Goal: Navigation & Orientation: Find specific page/section

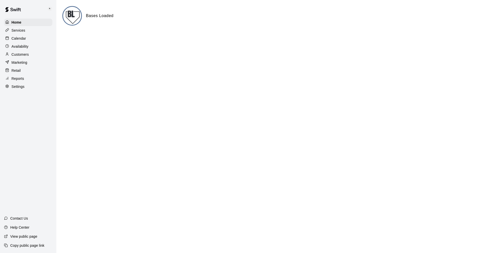
drag, startPoint x: 14, startPoint y: 38, endPoint x: 30, endPoint y: 40, distance: 16.2
click at [14, 38] on p "Calendar" at bounding box center [19, 38] width 15 height 5
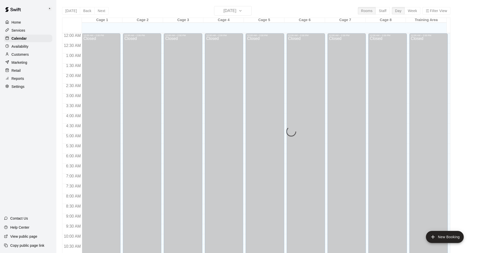
scroll to position [241, 0]
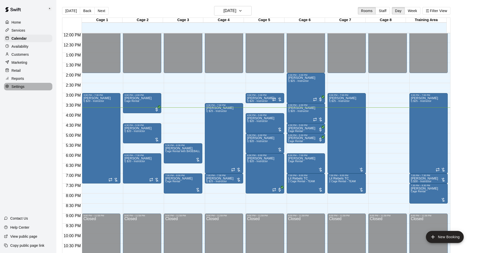
click at [18, 89] on p "Settings" at bounding box center [18, 86] width 13 height 5
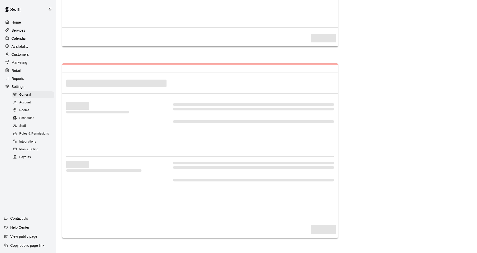
select select "**"
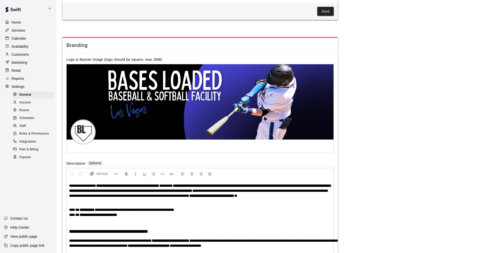
scroll to position [1021, 0]
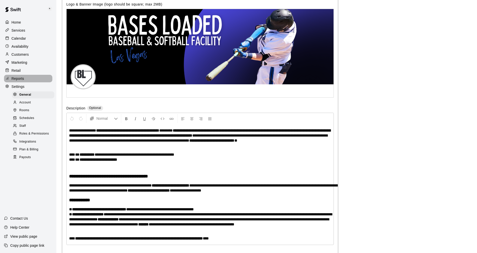
click at [18, 81] on p "Reports" at bounding box center [18, 78] width 13 height 5
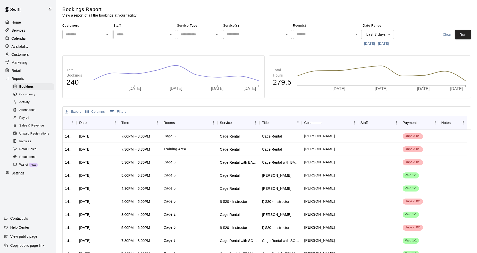
click at [22, 166] on div "Wallet New" at bounding box center [33, 164] width 42 height 7
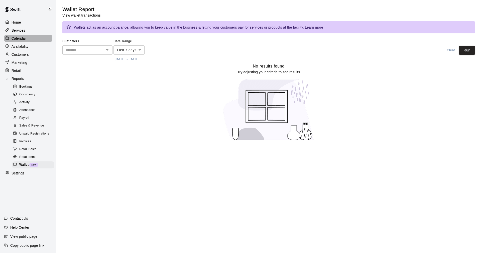
click at [16, 36] on div "Calendar" at bounding box center [28, 39] width 48 height 8
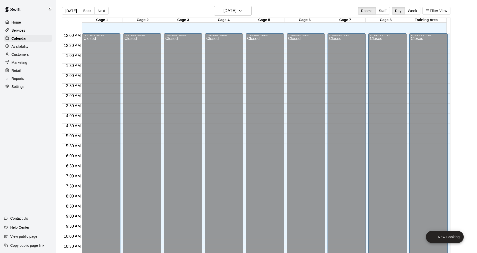
scroll to position [241, 0]
